Goal: Information Seeking & Learning: Learn about a topic

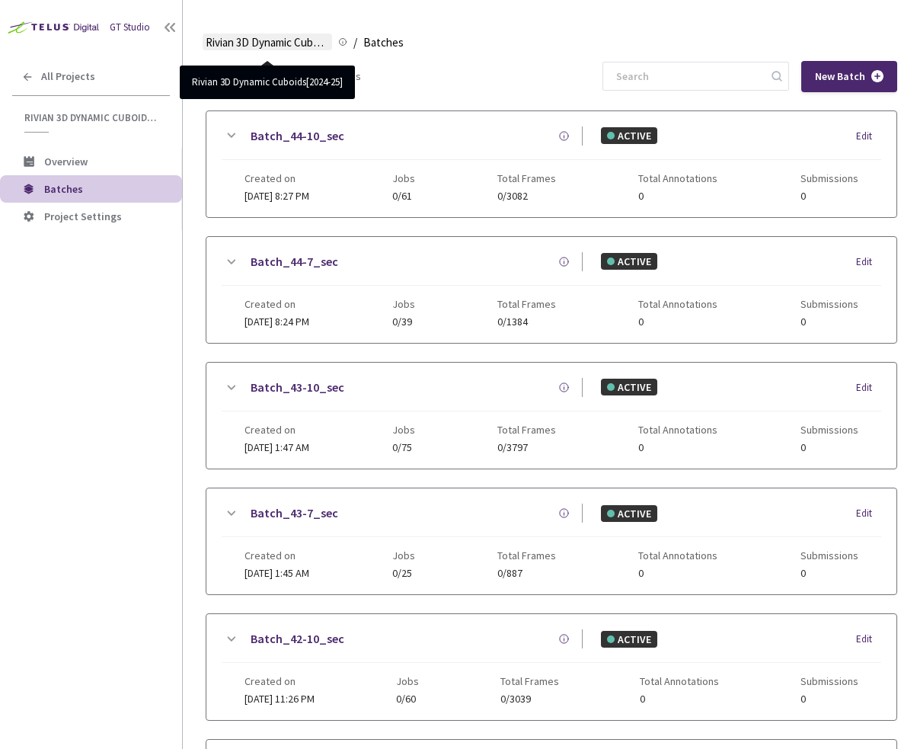
click at [282, 40] on span "Rivian 3D Dynamic Cuboids[2024-25]" at bounding box center [267, 43] width 123 height 18
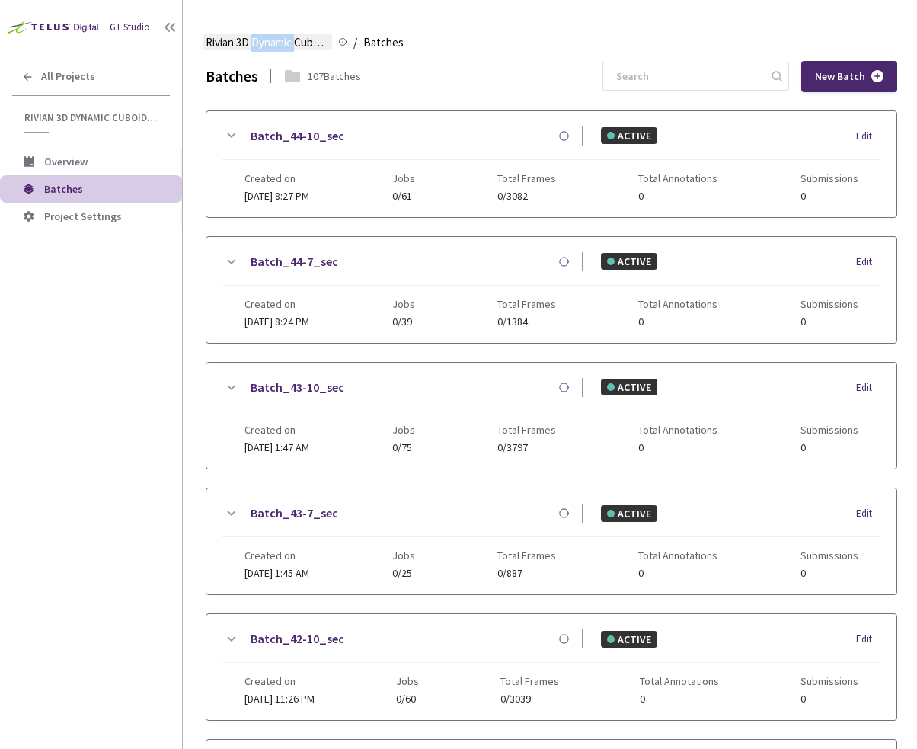
click at [282, 40] on span "Rivian 3D Dynamic Cuboids[2024-25]" at bounding box center [267, 43] width 123 height 18
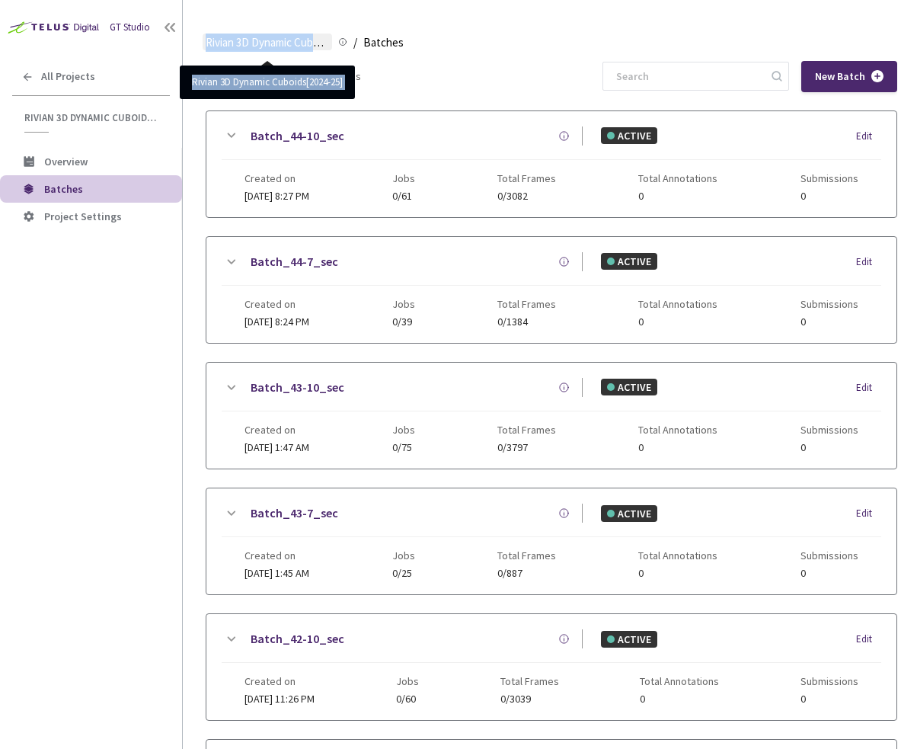
click at [239, 38] on span "Rivian 3D Dynamic Cuboids[2024-25]" at bounding box center [267, 43] width 123 height 18
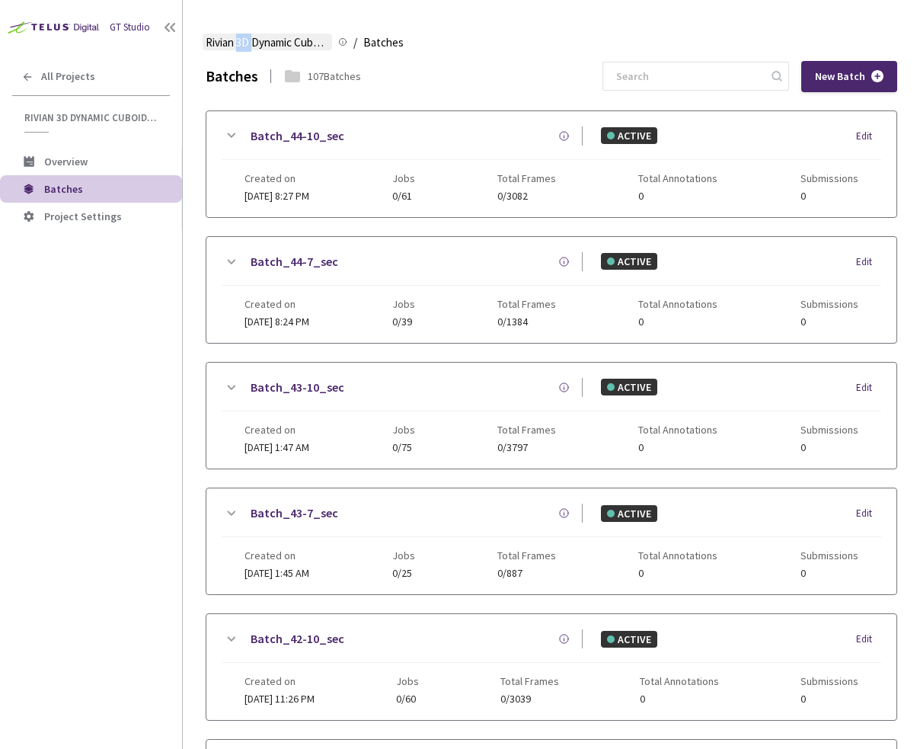
click at [239, 38] on span "Rivian 3D Dynamic Cuboids[2024-25]" at bounding box center [267, 43] width 123 height 18
click at [73, 75] on span "All Projects" at bounding box center [68, 76] width 54 height 13
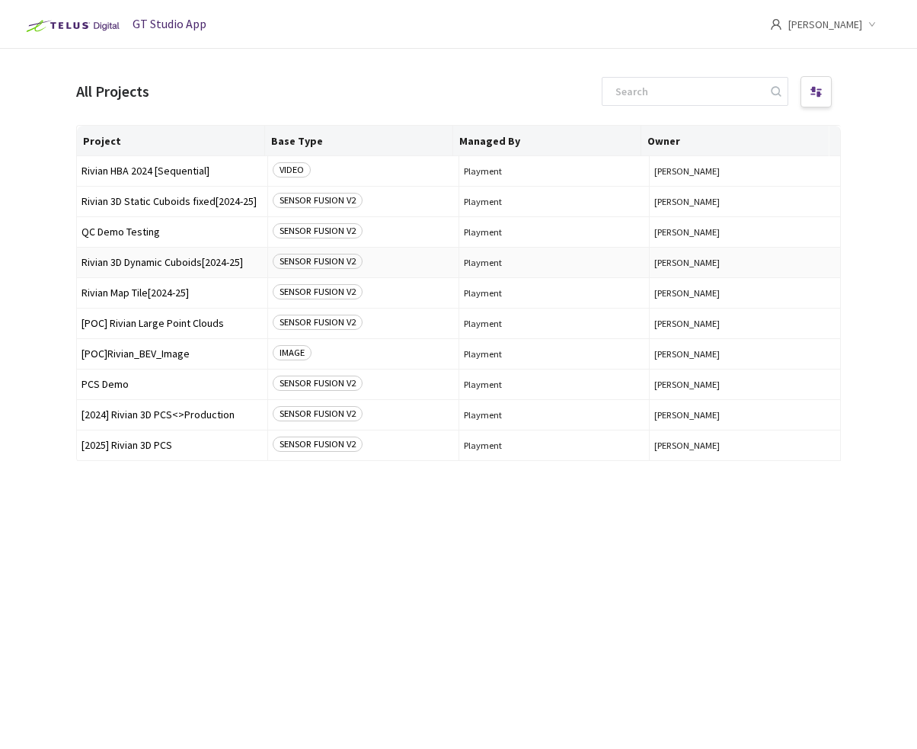
click at [188, 261] on span "Rivian 3D Dynamic Cuboids[2024-25]" at bounding box center [172, 262] width 181 height 11
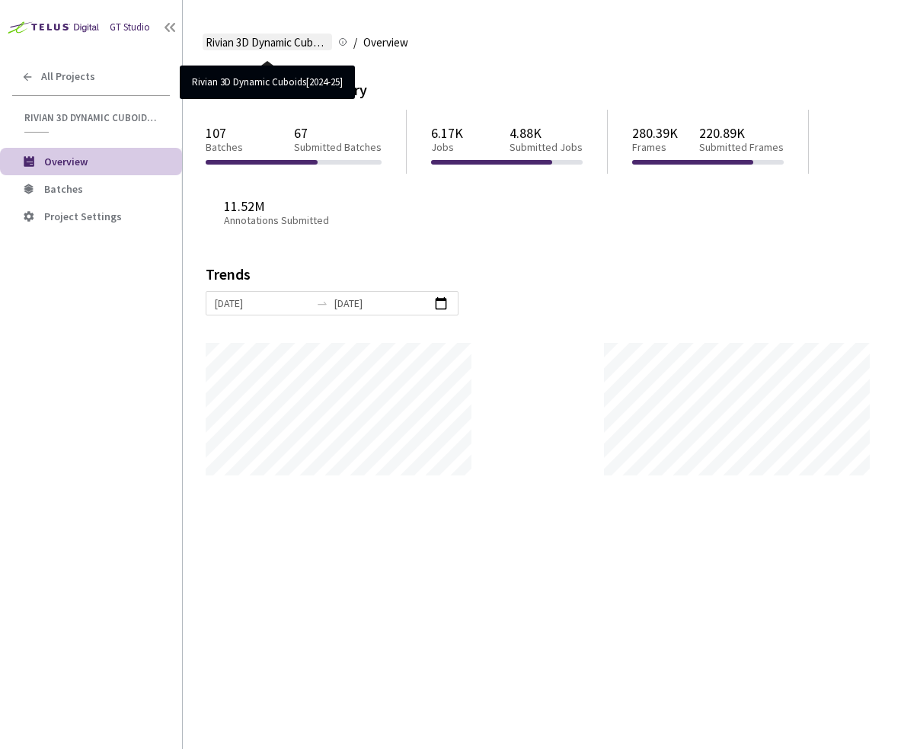
scroll to position [749, 917]
click at [290, 48] on span "Rivian 3D Dynamic Cuboids[2024-25]" at bounding box center [267, 43] width 123 height 18
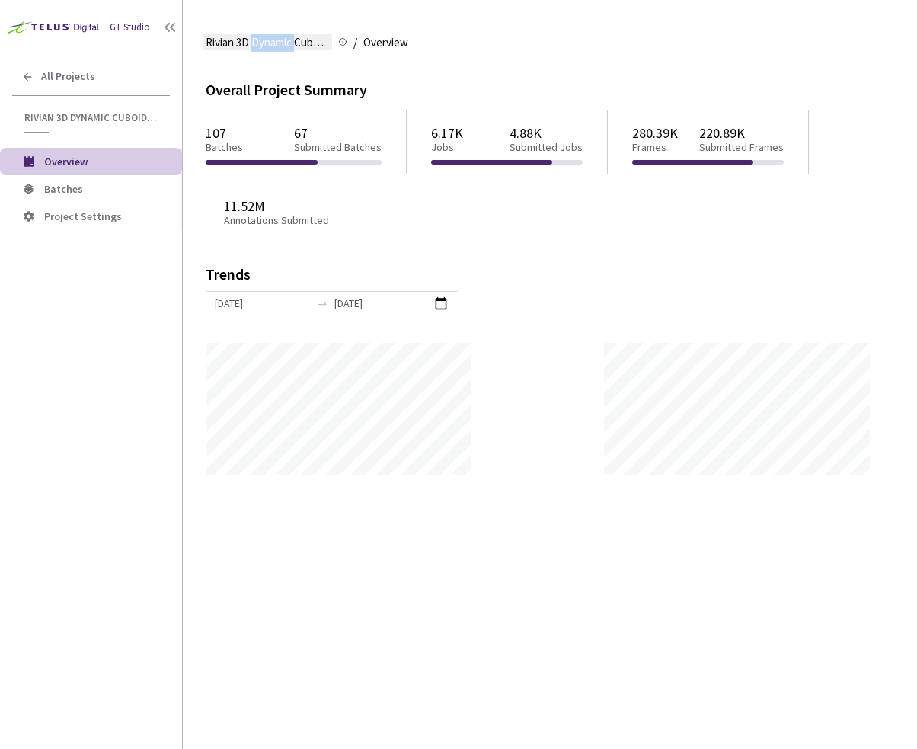
click at [290, 48] on span "Rivian 3D Dynamic Cuboids[2024-25]" at bounding box center [267, 43] width 123 height 18
copy span "Dynamic"
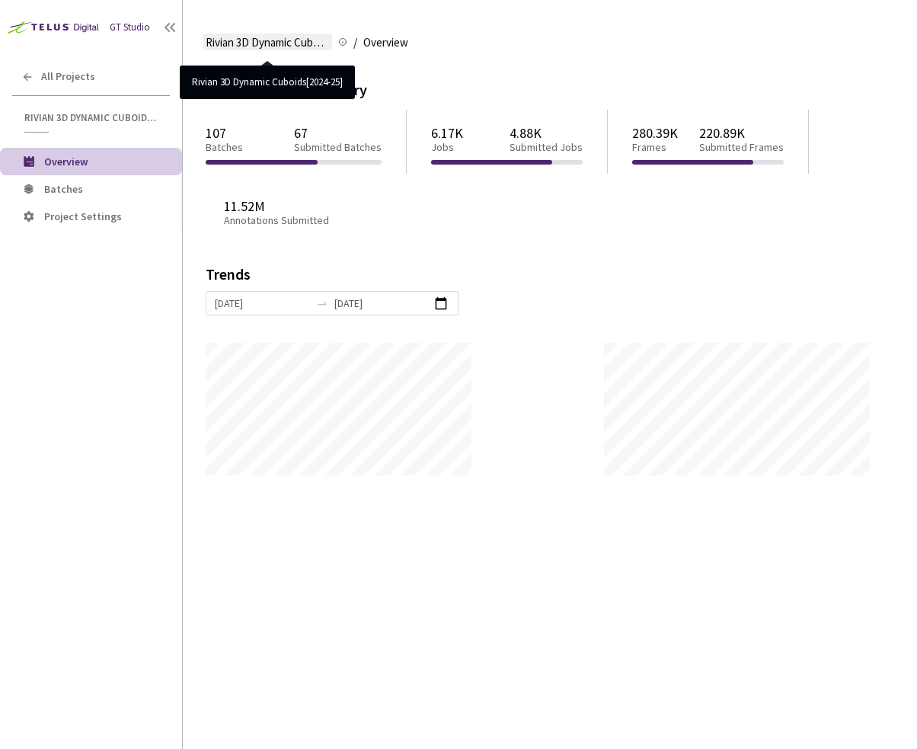
click at [235, 39] on span "Rivian 3D Dynamic Cuboids[2024-25]" at bounding box center [267, 43] width 123 height 18
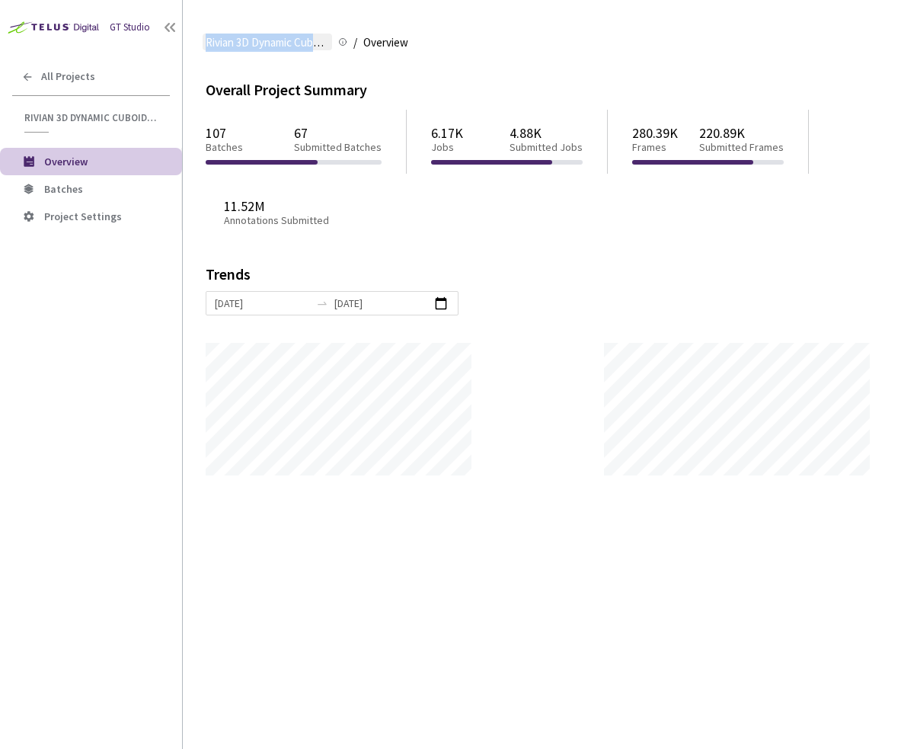
click at [235, 39] on span "Rivian 3D Dynamic Cuboids[2024-25]" at bounding box center [267, 43] width 123 height 18
copy span "Rivian 3D Dynamic Cuboids[2024-25] Rivian 3D Dynamic Cuboids[2024-25] Base Type…"
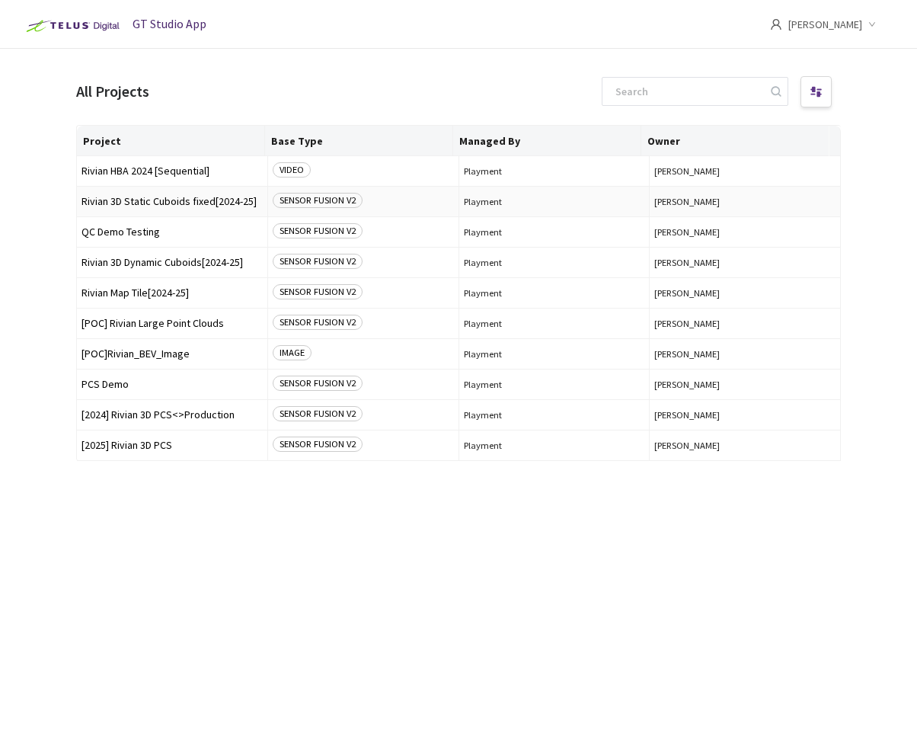
click at [158, 200] on span "Rivian 3D Static Cuboids fixed[2024-25]" at bounding box center [172, 201] width 181 height 11
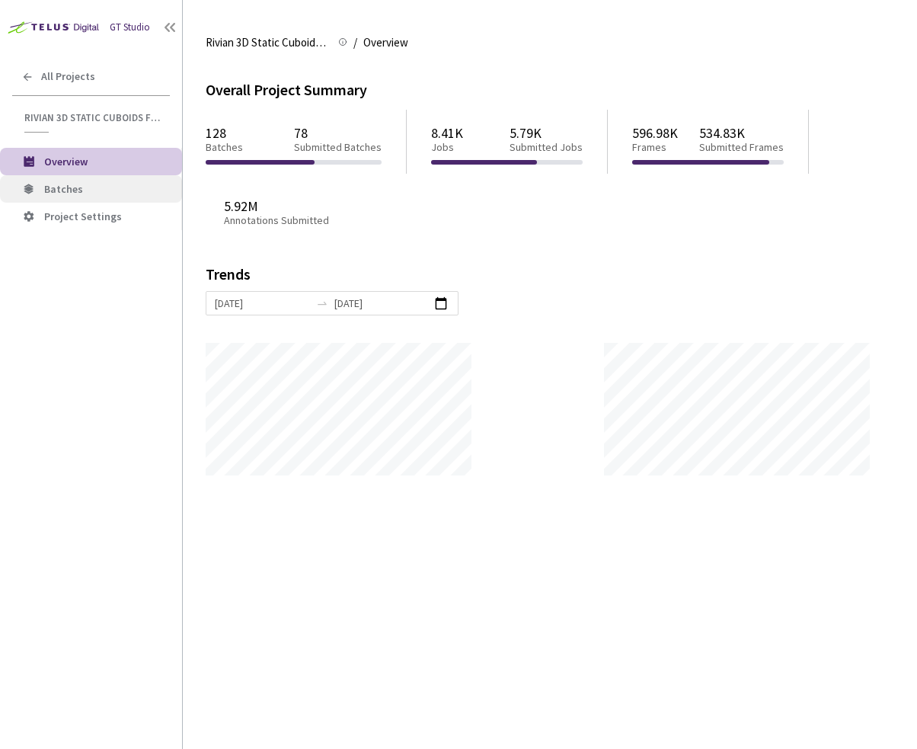
scroll to position [749, 917]
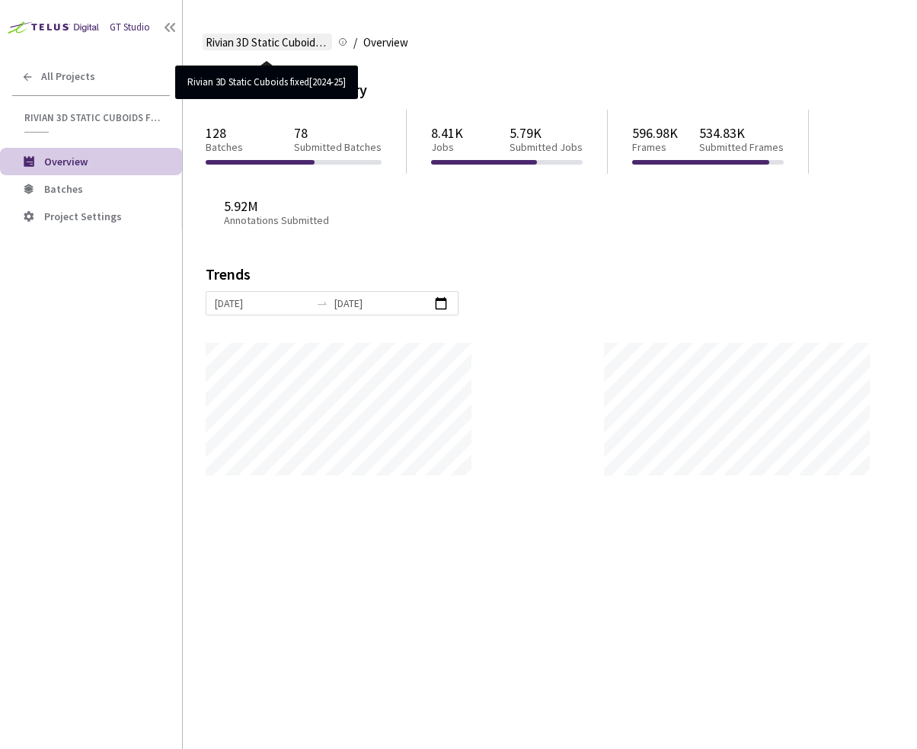
click at [243, 37] on span "Rivian 3D Static Cuboids fixed[2024-25]" at bounding box center [267, 43] width 123 height 18
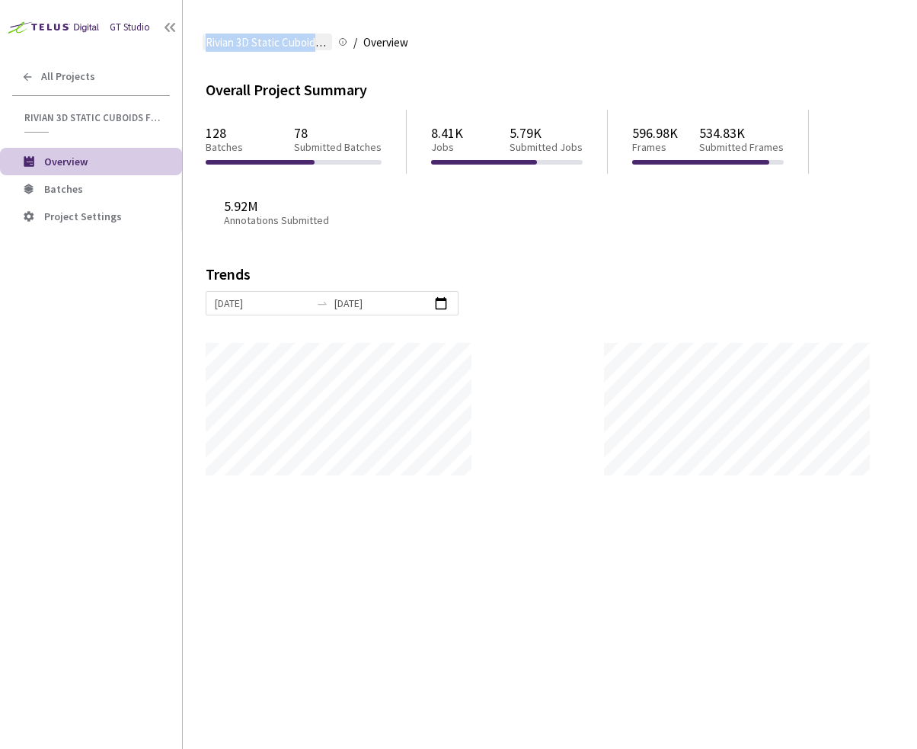
click at [243, 37] on span "Rivian 3D Static Cuboids fixed[2024-25]" at bounding box center [267, 43] width 123 height 18
copy span "Rivian 3D Static Cuboids fixed[2024-25] Rivian 3D Static Cuboids fixed[2024-25]"
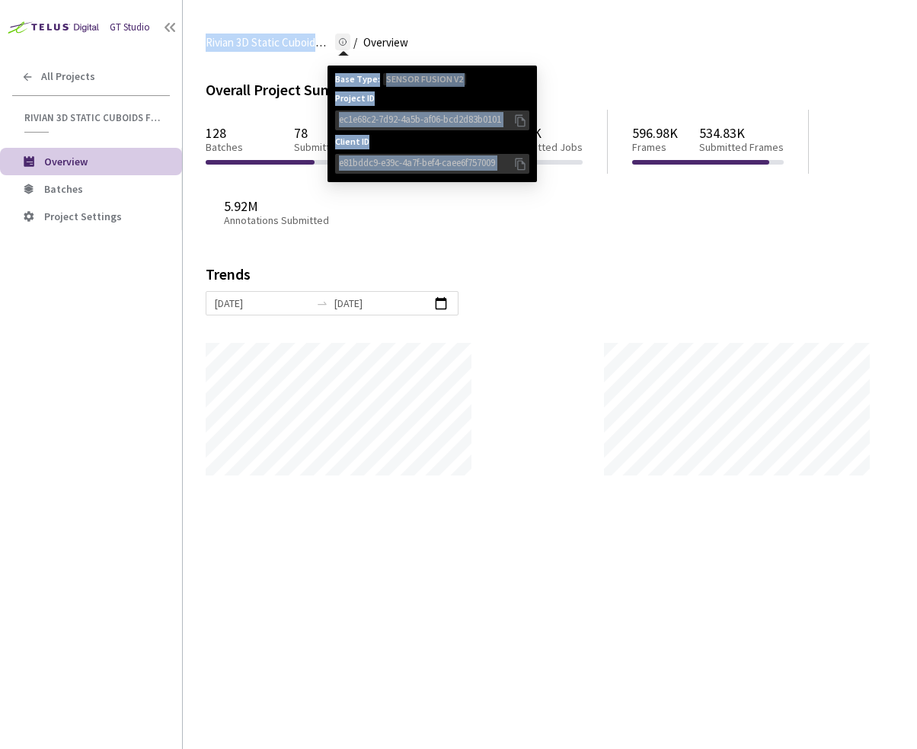
click at [522, 118] on icon at bounding box center [520, 120] width 10 height 12
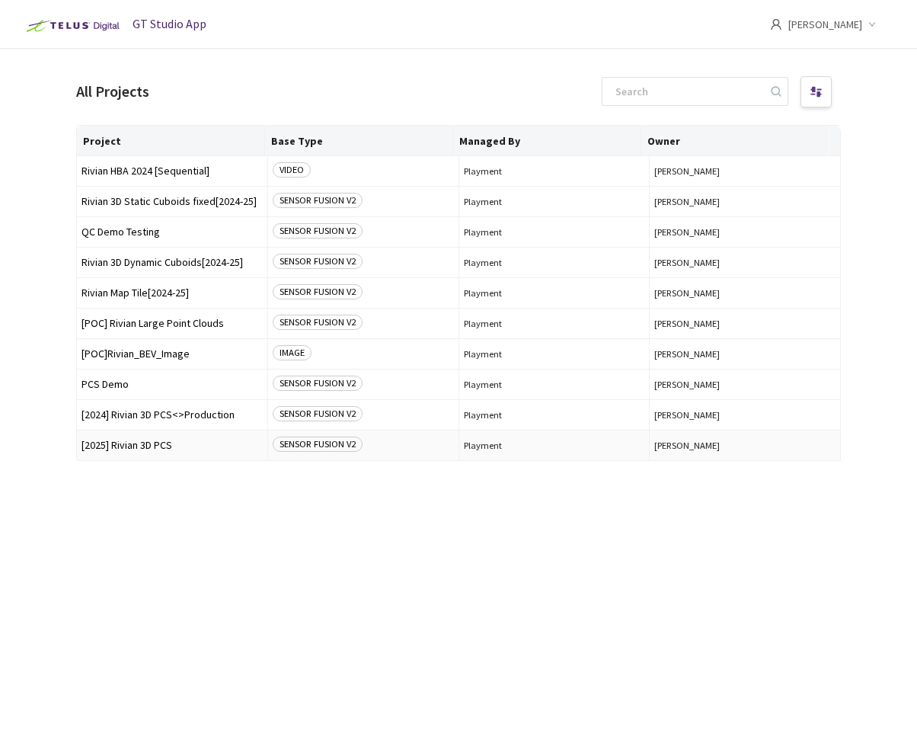
click at [168, 442] on span "[2025] Rivian 3D PCS" at bounding box center [172, 445] width 181 height 11
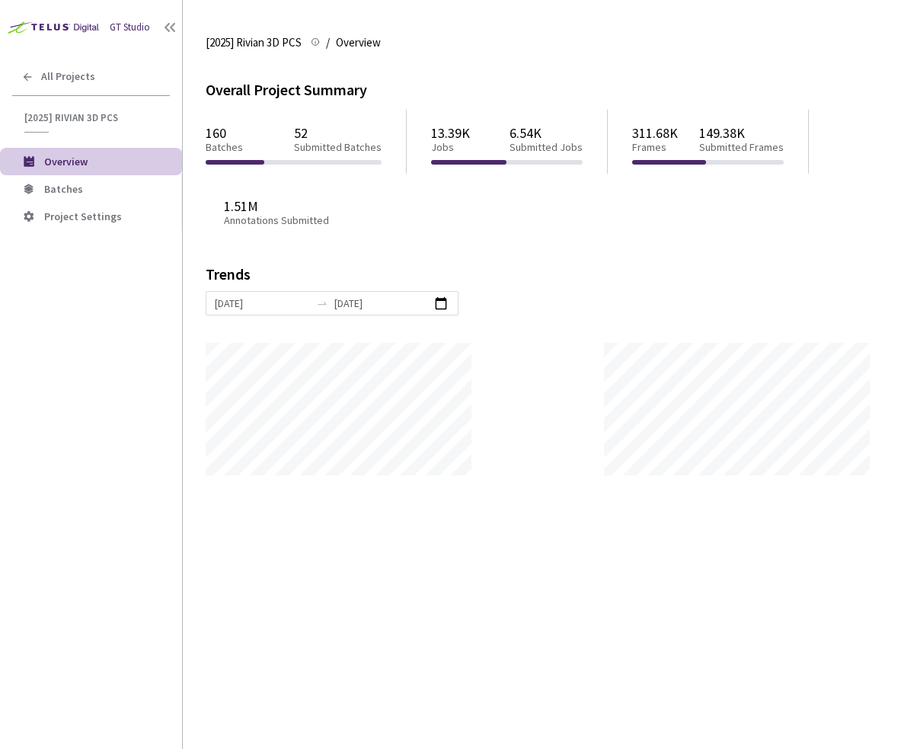
scroll to position [749, 917]
click at [116, 181] on li "Batches" at bounding box center [91, 188] width 182 height 27
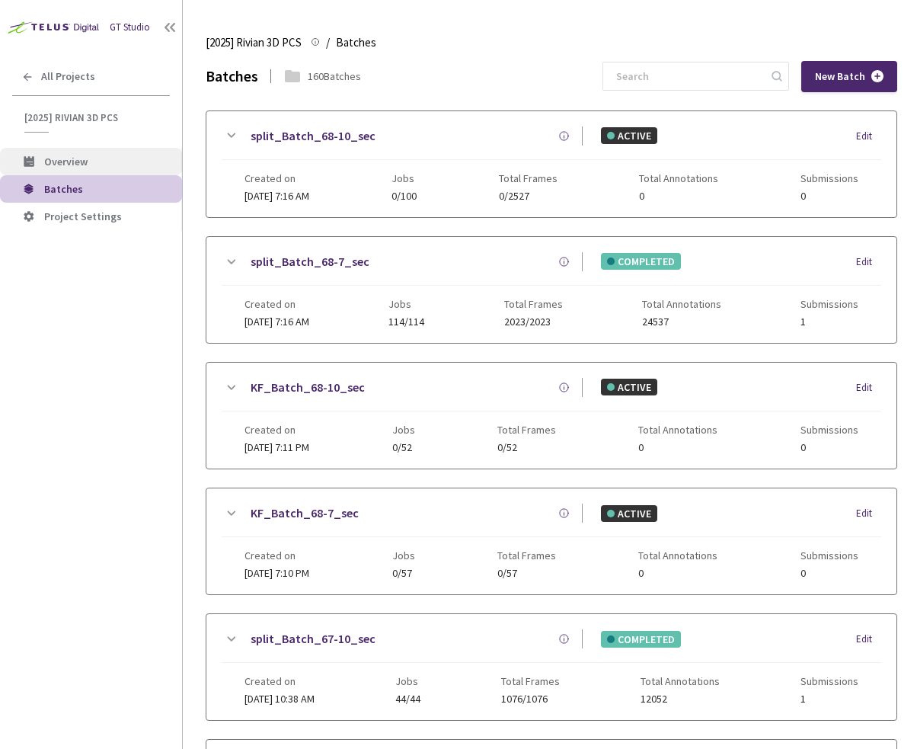
click at [90, 158] on span "Overview" at bounding box center [107, 161] width 126 height 13
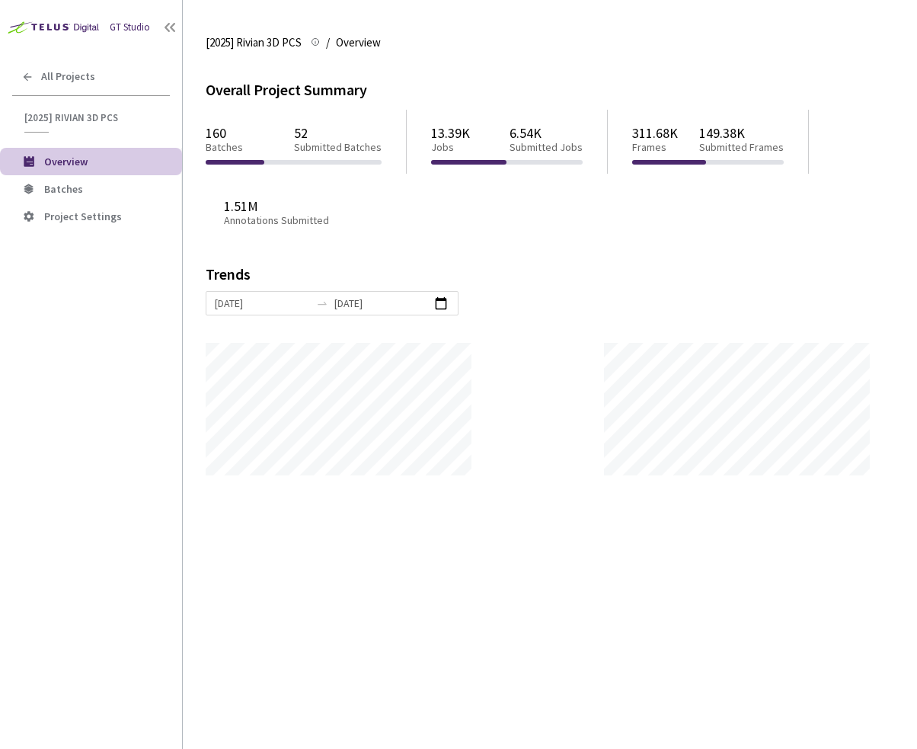
scroll to position [749, 917]
click at [258, 39] on span "[2025] Rivian 3D PCS" at bounding box center [254, 43] width 96 height 18
copy span "[2025] Rivian 3D PCS [2025] Rivian 3D PCS"
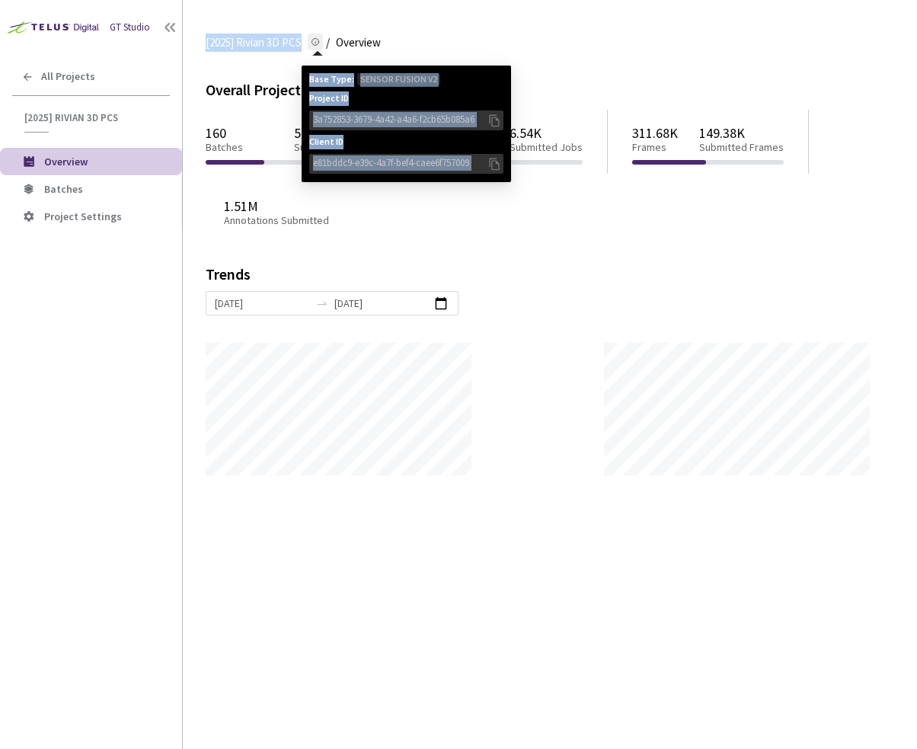
click at [494, 120] on icon at bounding box center [494, 120] width 15 height 17
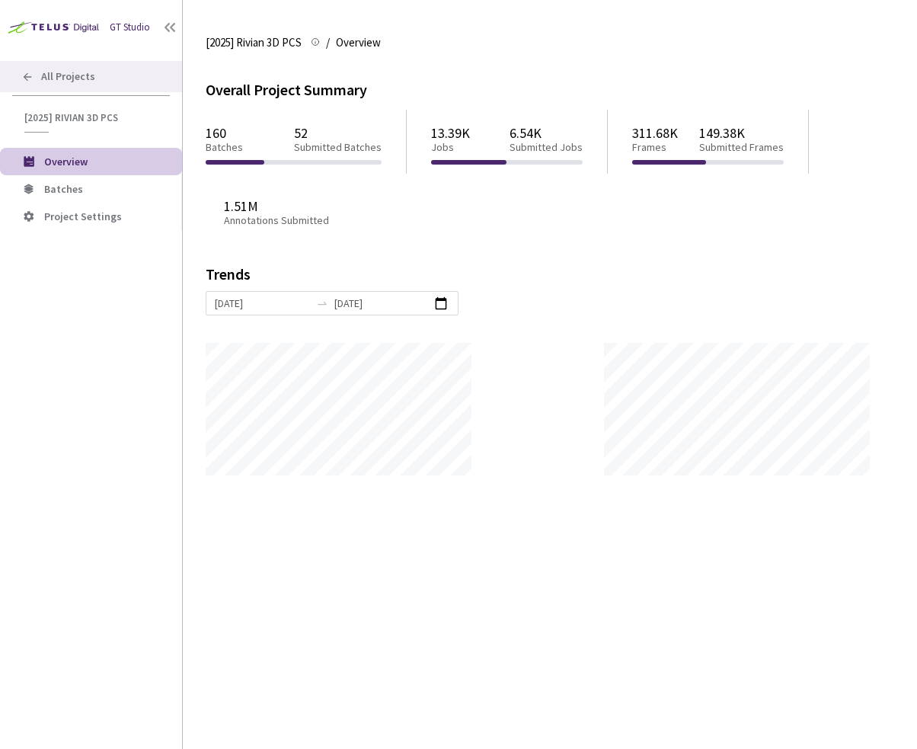
click at [120, 68] on div "All Projects" at bounding box center [91, 76] width 182 height 31
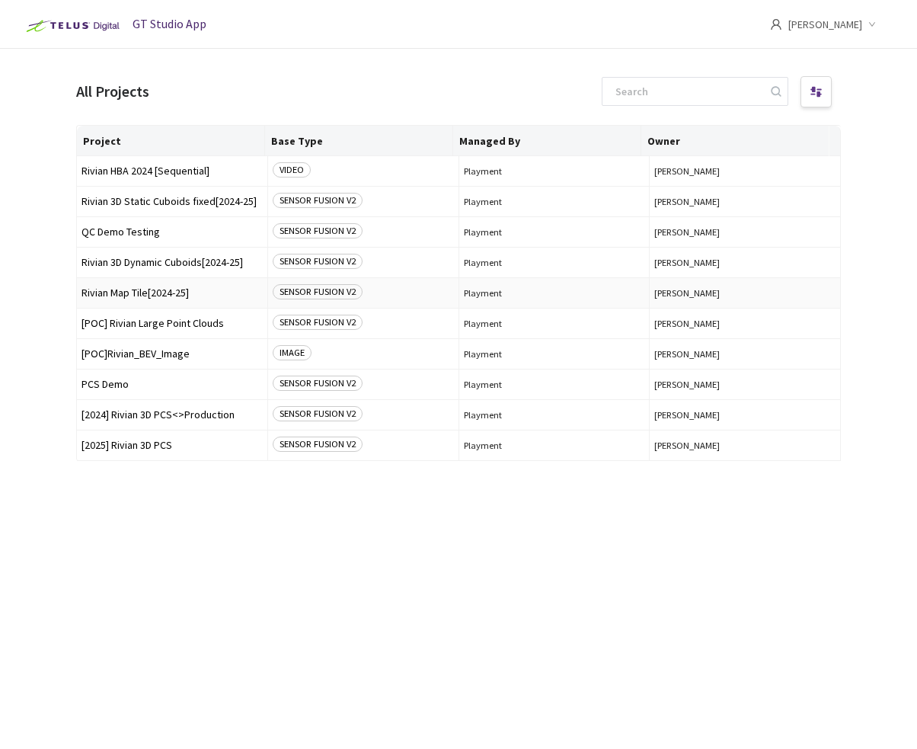
click at [112, 296] on span "Rivian Map Tile[2024-25]" at bounding box center [172, 292] width 181 height 11
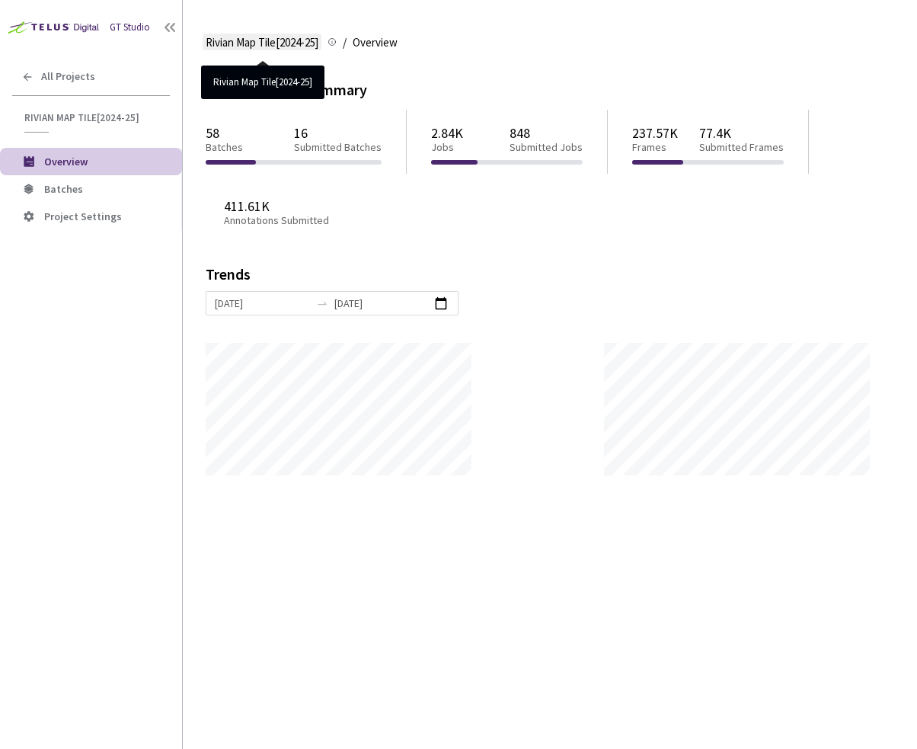
scroll to position [749, 917]
click at [206, 41] on span "Rivian Map Tile[2024-25]" at bounding box center [262, 43] width 113 height 18
copy span "Rivian Map Tile[2024-25] Rivian Map Tile[2024-25]"
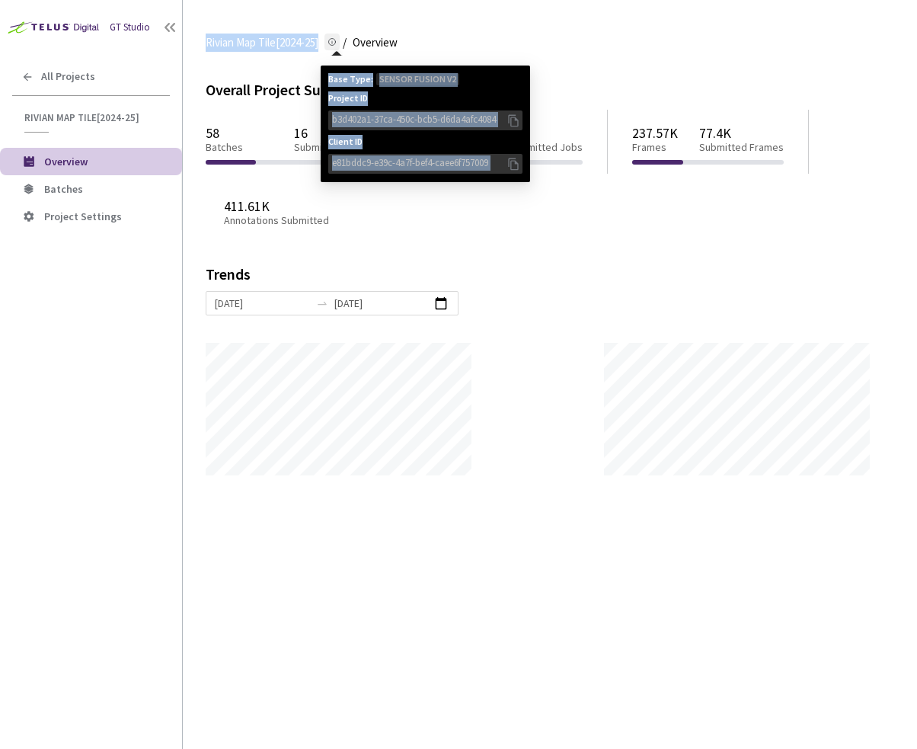
click at [511, 118] on icon at bounding box center [513, 120] width 10 height 12
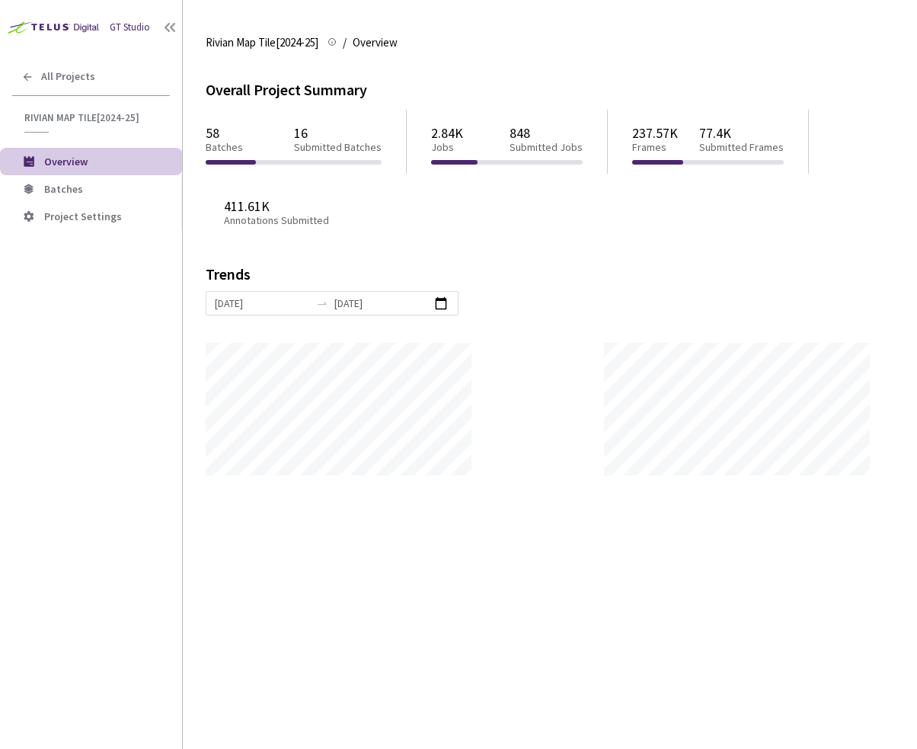
click at [573, 199] on div "58 Batches 16 Submitted Batches 2.84K Jobs 848 Submitted Jobs 237.57K Frames 77…" at bounding box center [550, 173] width 689 height 145
click at [744, 533] on div "Overall Project Summary 58 Batches 16 Submitted Batches 2.84K Jobs 848 Submitte…" at bounding box center [550, 405] width 689 height 688
click at [452, 261] on div "Overall Project Summary 58 Batches 16 Submitted Batches 2.84K Jobs 848 Submitte…" at bounding box center [550, 277] width 689 height 397
click at [101, 81] on div "All Projects" at bounding box center [91, 76] width 182 height 31
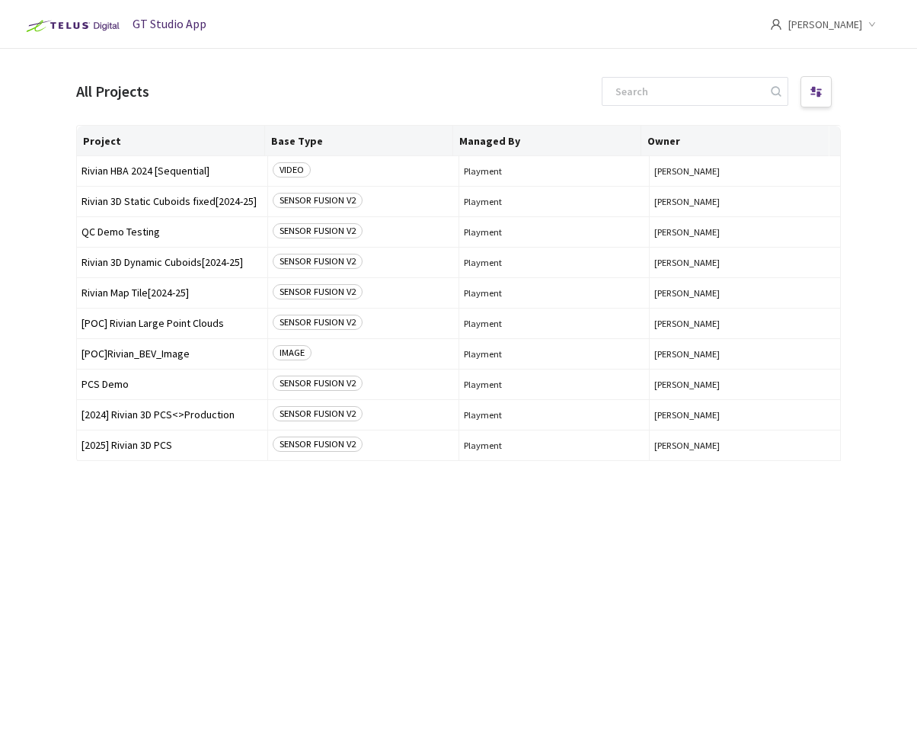
click at [370, 629] on div "Project Base Type Managed By Owner Rivian HBA 2024 [Sequential] VIDEO Playment …" at bounding box center [458, 423] width 765 height 597
